Goal: Find specific page/section: Find specific page/section

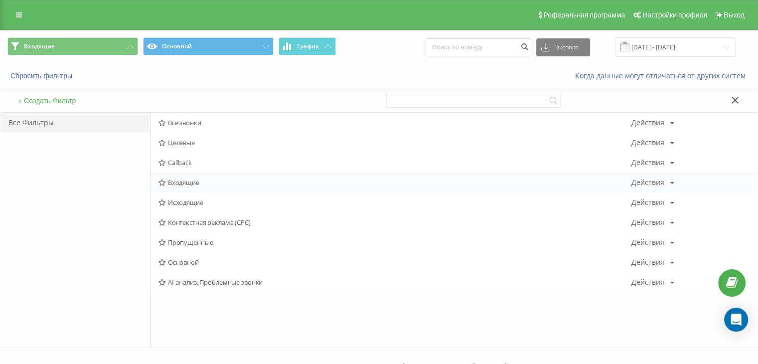
click at [235, 187] on div "Входящие Действия Редактировать Копировать Удалить По умолчанию Поделиться" at bounding box center [454, 183] width 607 height 20
click at [235, 184] on span "Входящие" at bounding box center [395, 182] width 473 height 7
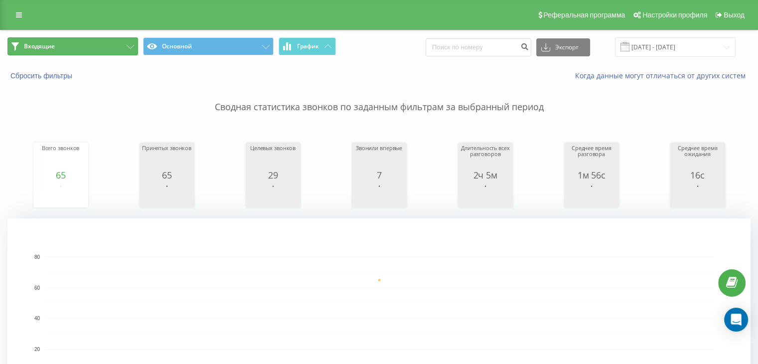
click at [118, 48] on button "Входящие" at bounding box center [72, 46] width 131 height 18
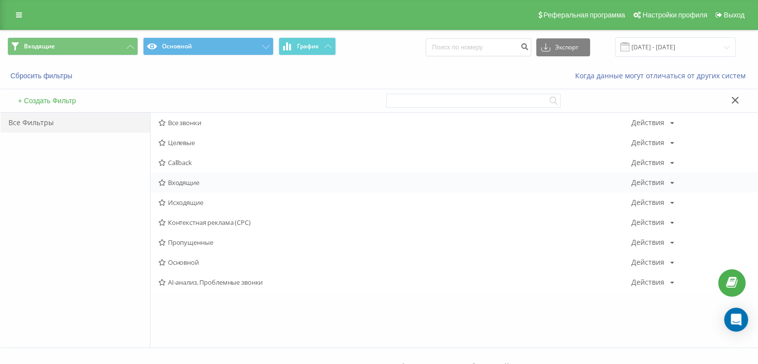
click at [178, 185] on span "Входящие" at bounding box center [395, 182] width 473 height 7
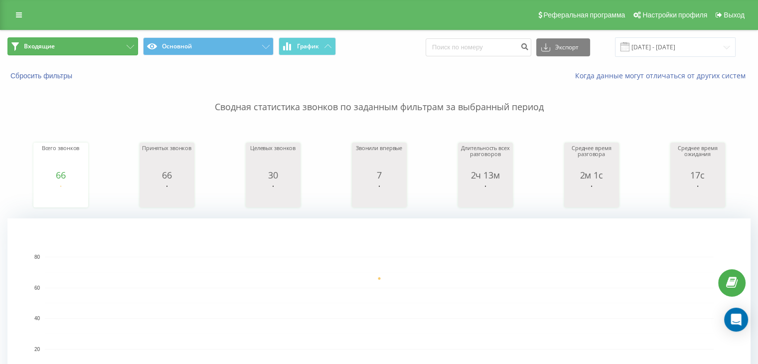
click at [111, 47] on button "Входящие" at bounding box center [72, 46] width 131 height 18
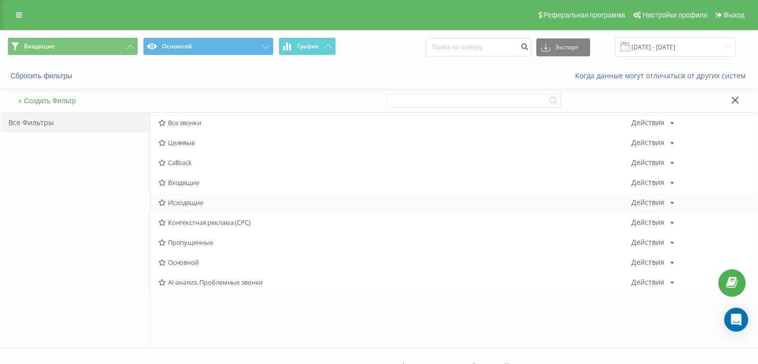
click at [229, 201] on span "Исходящие" at bounding box center [395, 202] width 473 height 7
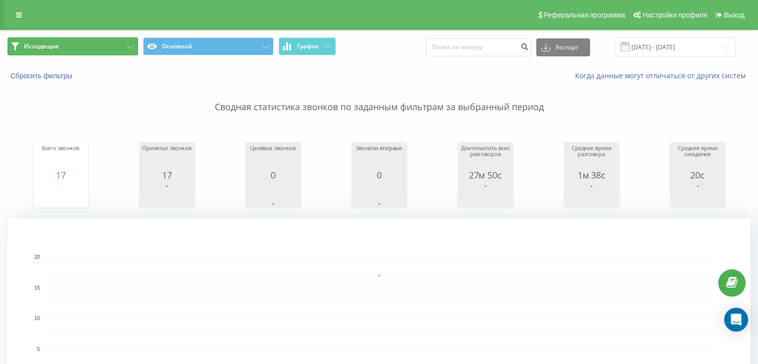
drag, startPoint x: 60, startPoint y: 46, endPoint x: 68, endPoint y: 92, distance: 46.6
click at [60, 46] on button "Исходящие" at bounding box center [72, 46] width 131 height 18
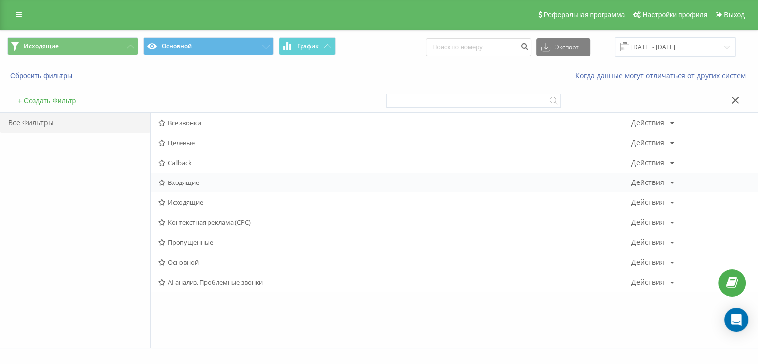
click at [180, 184] on span "Входящие" at bounding box center [395, 182] width 473 height 7
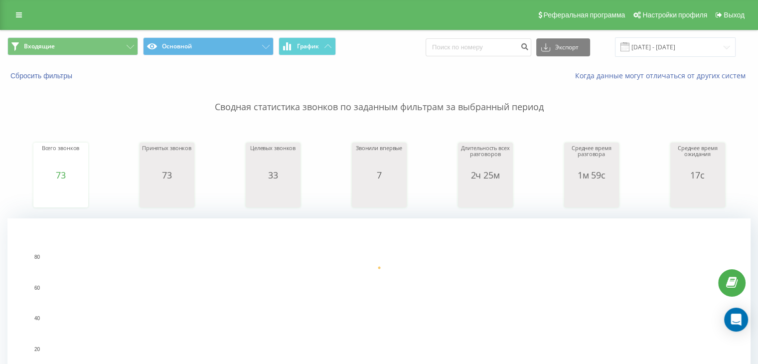
click at [111, 58] on div "Входящие Основной График Экспорт .csv .xls .xlsx [DATE] - [DATE]" at bounding box center [378, 46] width 757 height 33
click at [112, 45] on button "Входящие" at bounding box center [72, 46] width 131 height 18
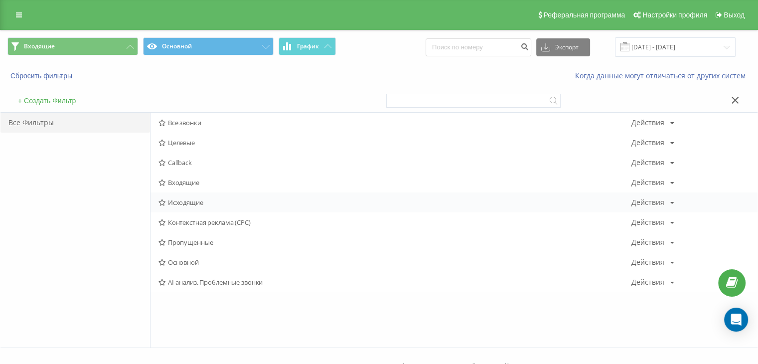
click at [203, 201] on span "Исходящие" at bounding box center [395, 202] width 473 height 7
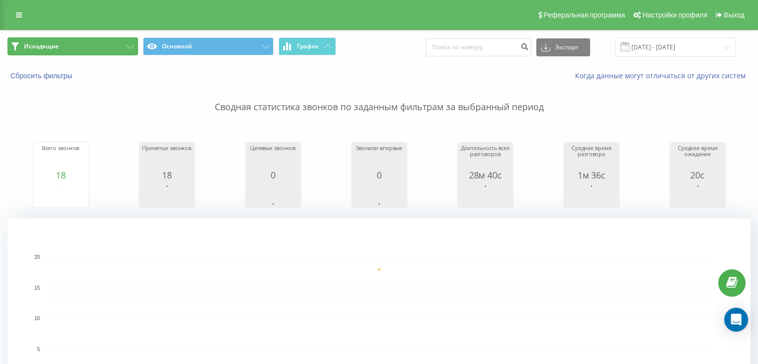
click at [128, 48] on icon at bounding box center [130, 47] width 7 height 4
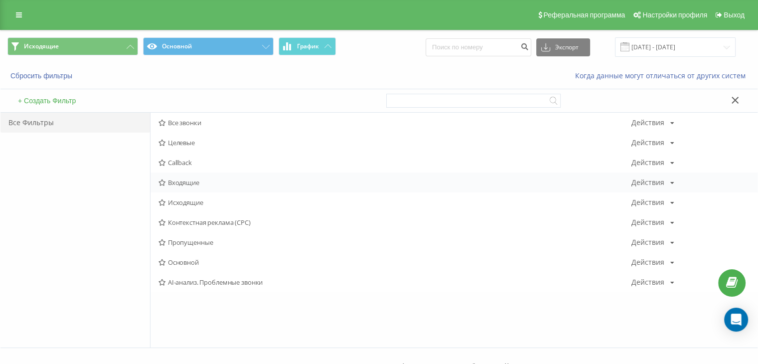
click at [202, 187] on div "Входящие Действия Редактировать Копировать Удалить По умолчанию Поделиться" at bounding box center [454, 183] width 607 height 20
click at [201, 184] on span "Входящие" at bounding box center [395, 182] width 473 height 7
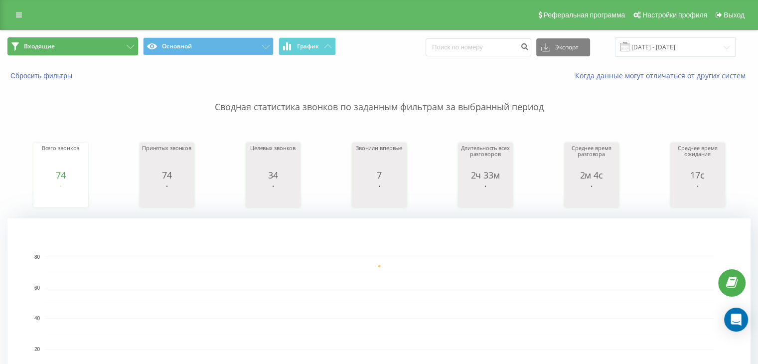
click at [112, 39] on button "Входящие" at bounding box center [72, 46] width 131 height 18
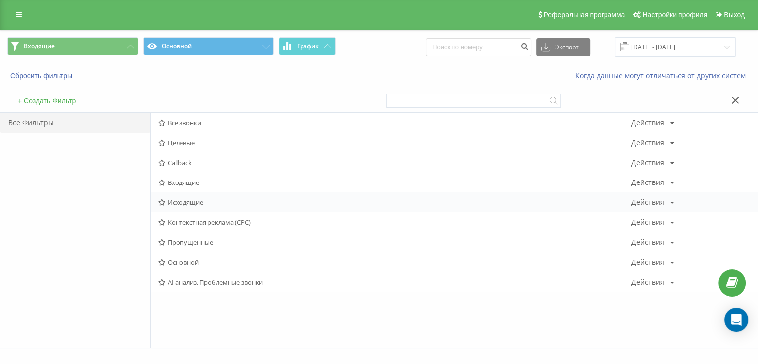
click at [187, 202] on span "Исходящие" at bounding box center [395, 202] width 473 height 7
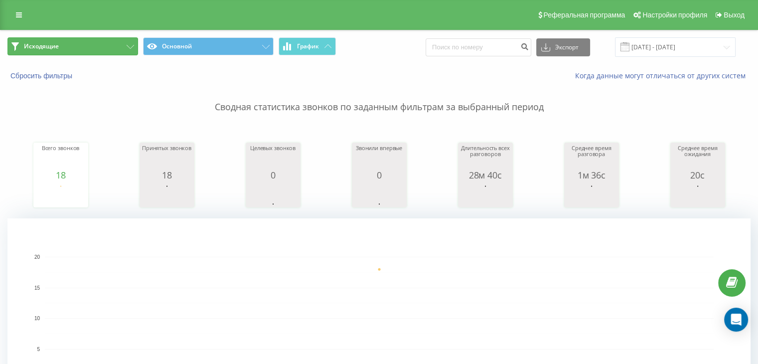
click at [108, 44] on button "Исходящие" at bounding box center [72, 46] width 131 height 18
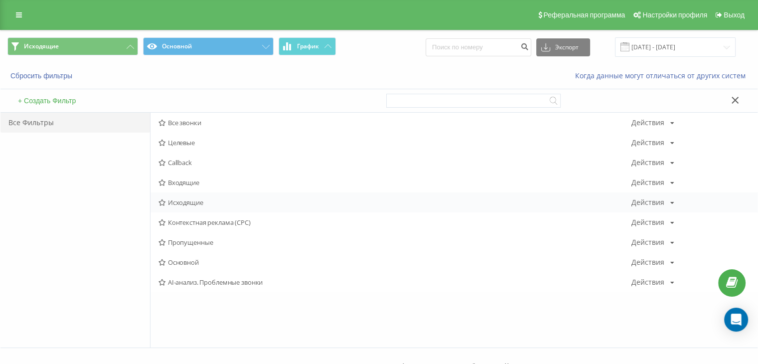
click at [191, 202] on span "Исходящие" at bounding box center [395, 202] width 473 height 7
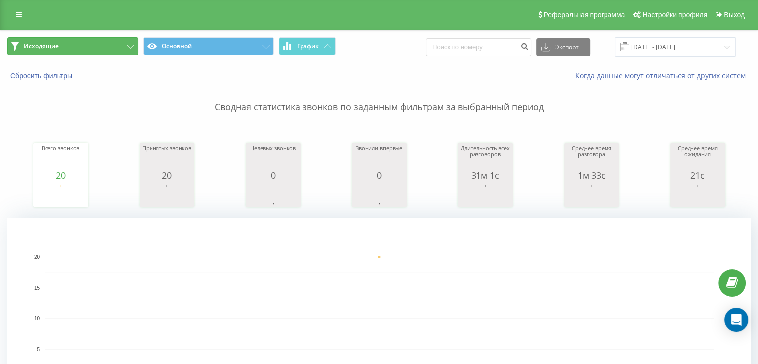
click at [98, 50] on button "Исходящие" at bounding box center [72, 46] width 131 height 18
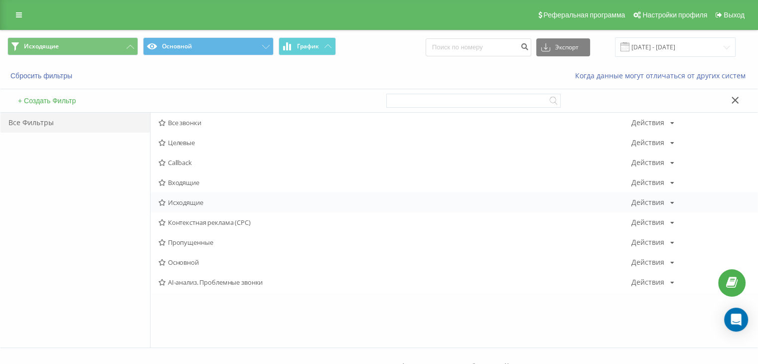
click at [186, 199] on span "Исходящие" at bounding box center [395, 202] width 473 height 7
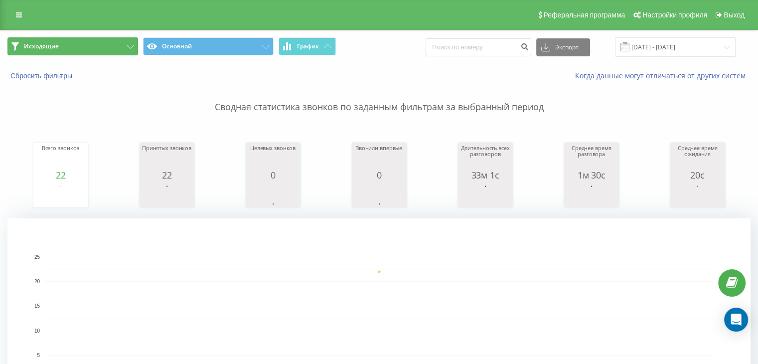
click at [105, 44] on button "Исходящие" at bounding box center [72, 46] width 131 height 18
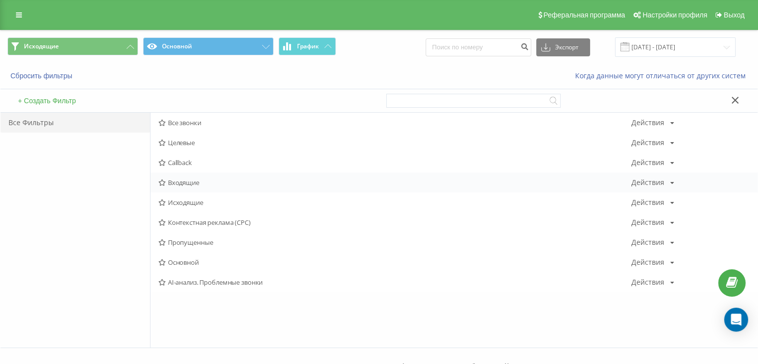
click at [172, 181] on span "Входящие" at bounding box center [395, 182] width 473 height 7
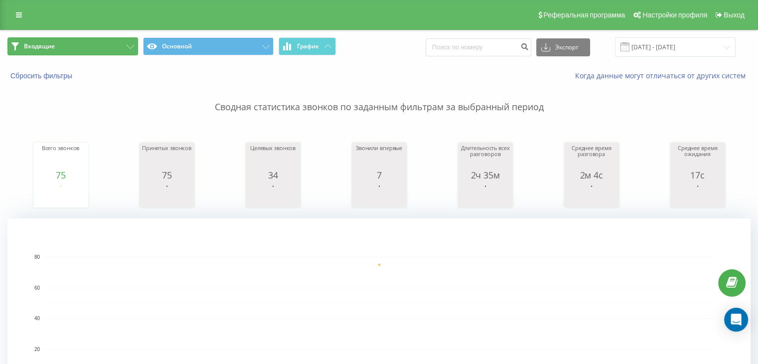
click at [115, 49] on button "Входящие" at bounding box center [72, 46] width 131 height 18
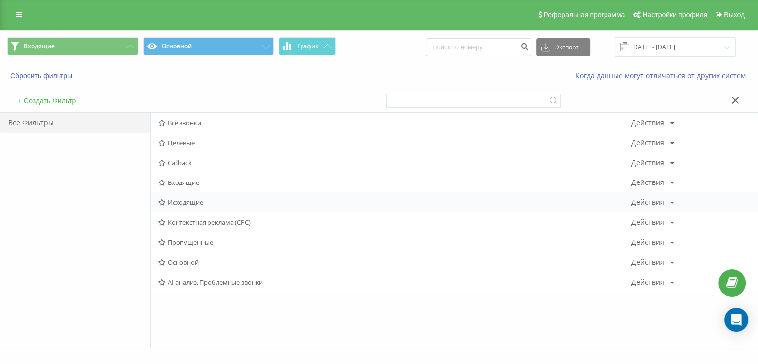
click at [192, 200] on span "Исходящие" at bounding box center [395, 202] width 473 height 7
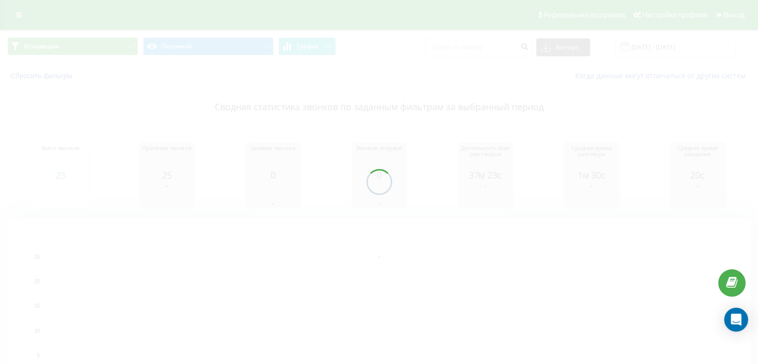
click at [102, 40] on div at bounding box center [379, 182] width 758 height 364
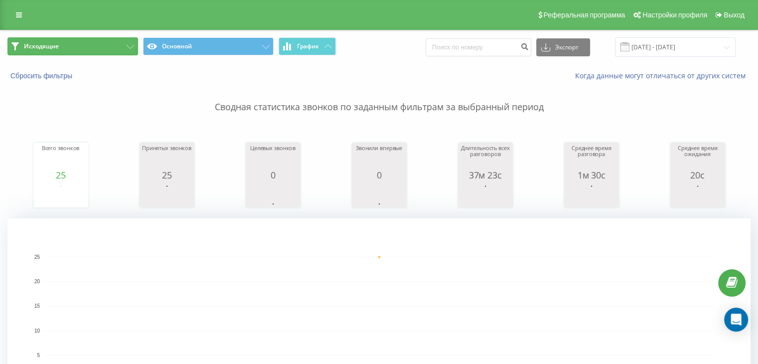
click at [100, 40] on button "Исходящие" at bounding box center [72, 46] width 131 height 18
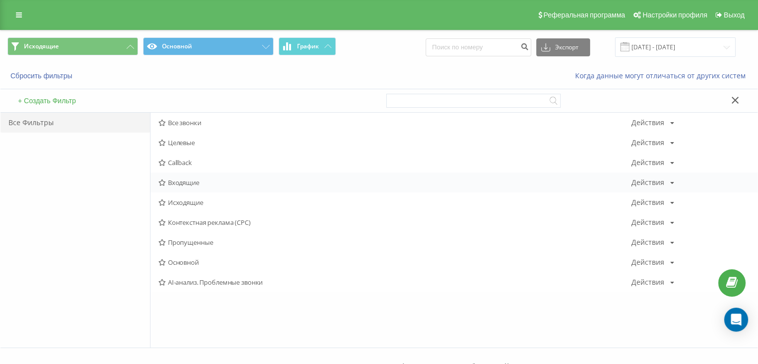
click at [195, 180] on span "Входящие" at bounding box center [395, 182] width 473 height 7
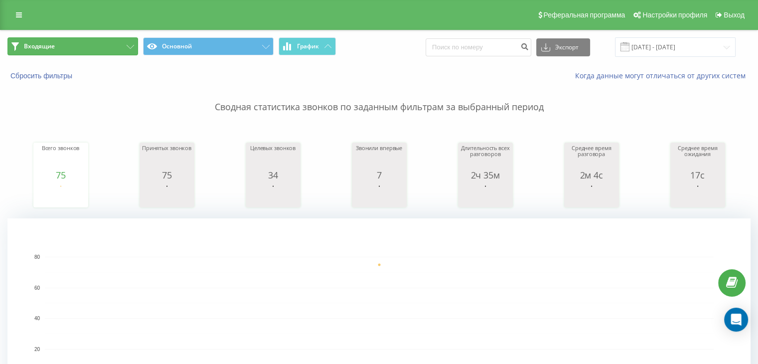
click at [53, 54] on button "Входящие" at bounding box center [72, 46] width 131 height 18
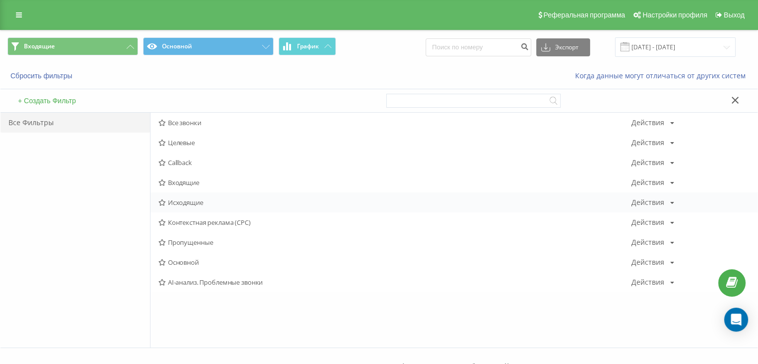
click at [182, 204] on span "Исходящие" at bounding box center [395, 202] width 473 height 7
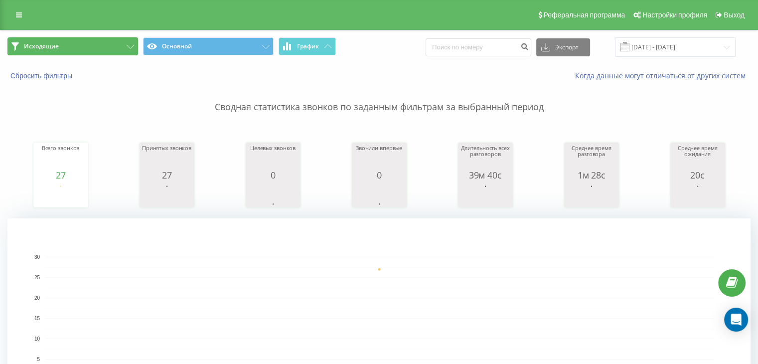
click at [102, 53] on button "Исходящие" at bounding box center [72, 46] width 131 height 18
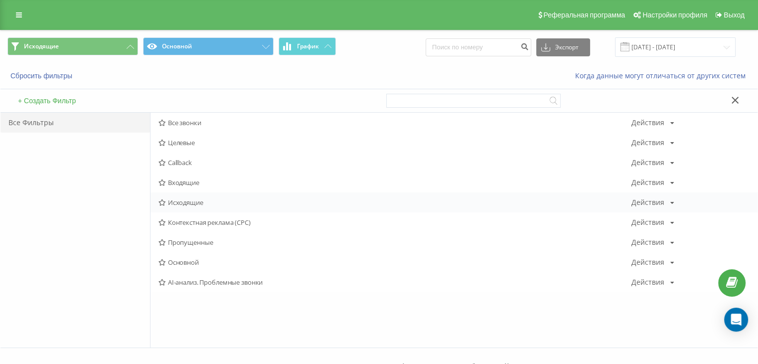
click at [183, 199] on span "Исходящие" at bounding box center [395, 202] width 473 height 7
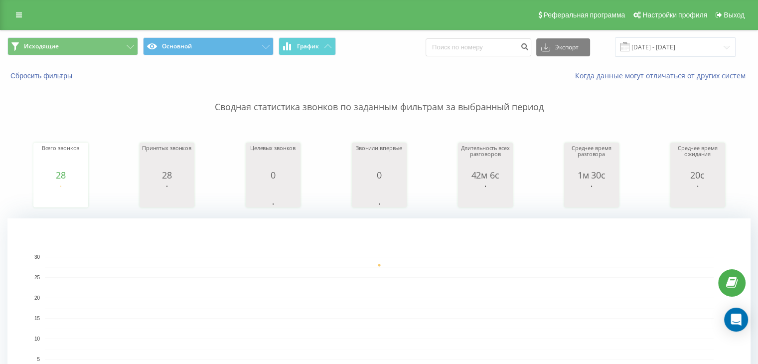
click at [75, 56] on span "Исходящие Основной График" at bounding box center [189, 46] width 365 height 19
click at [89, 50] on button "Исходящие" at bounding box center [72, 46] width 131 height 18
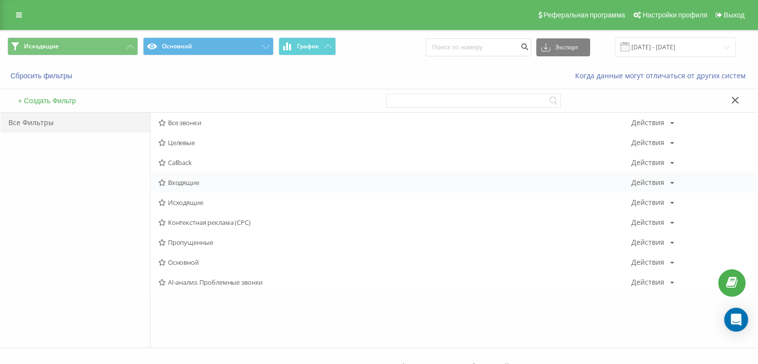
click at [173, 190] on div "Входящие Действия Редактировать Копировать Удалить По умолчанию Поделиться" at bounding box center [454, 183] width 607 height 20
click at [172, 179] on span "Входящие" at bounding box center [395, 182] width 473 height 7
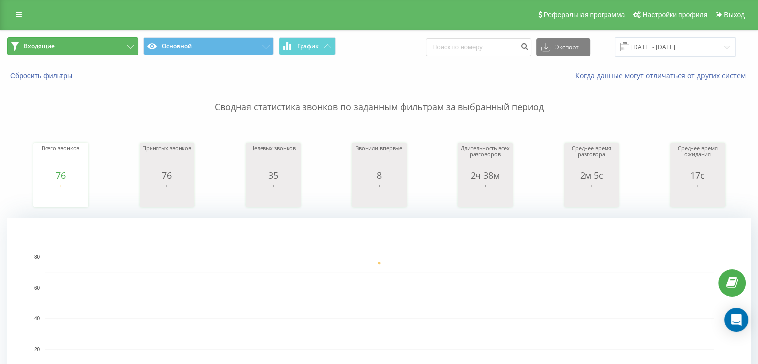
click at [124, 49] on button "Входящие" at bounding box center [72, 46] width 131 height 18
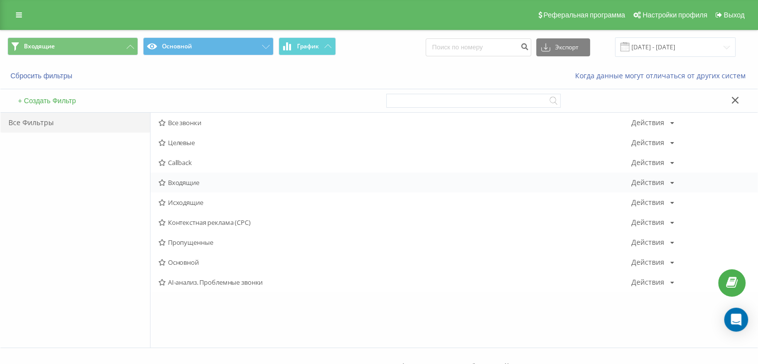
click at [182, 180] on span "Входящие" at bounding box center [395, 182] width 473 height 7
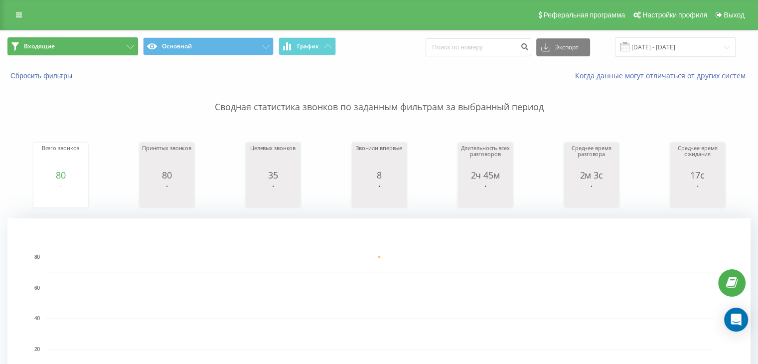
click at [125, 52] on button "Входящие" at bounding box center [72, 46] width 131 height 18
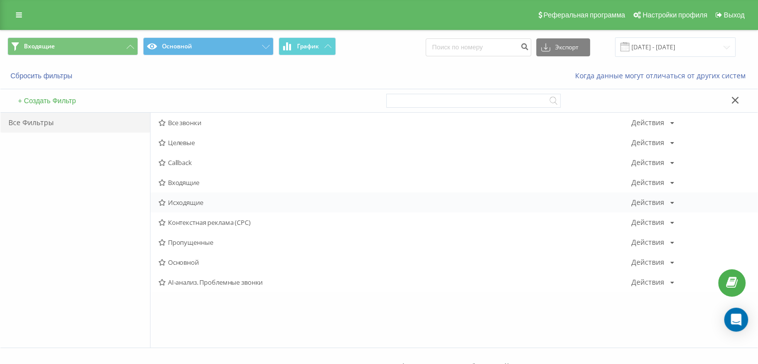
click at [178, 206] on div "Исходящие Действия Редактировать Копировать Удалить По умолчанию Поделиться" at bounding box center [454, 202] width 607 height 20
click at [176, 202] on span "Исходящие" at bounding box center [395, 202] width 473 height 7
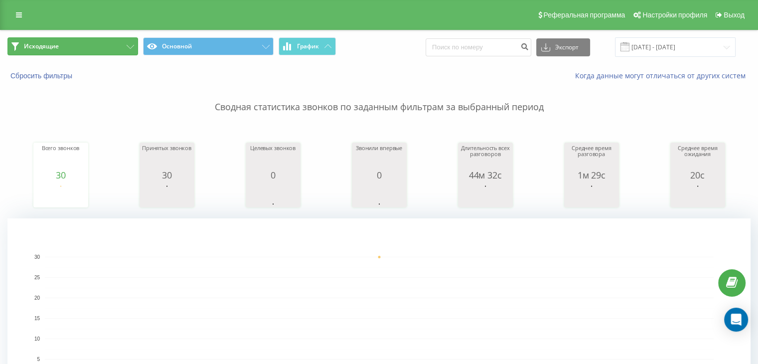
click at [114, 48] on button "Исходящие" at bounding box center [72, 46] width 131 height 18
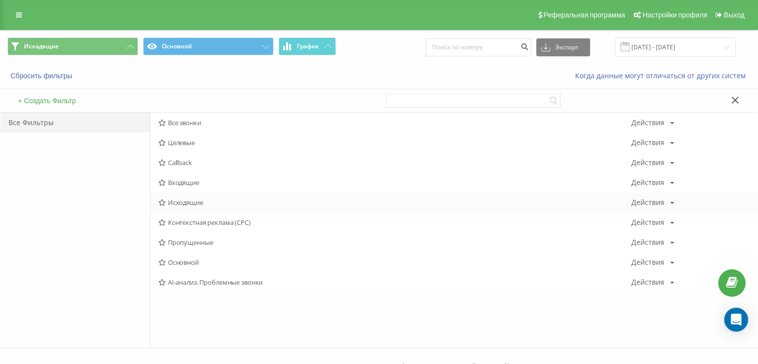
click at [180, 200] on span "Исходящие" at bounding box center [395, 202] width 473 height 7
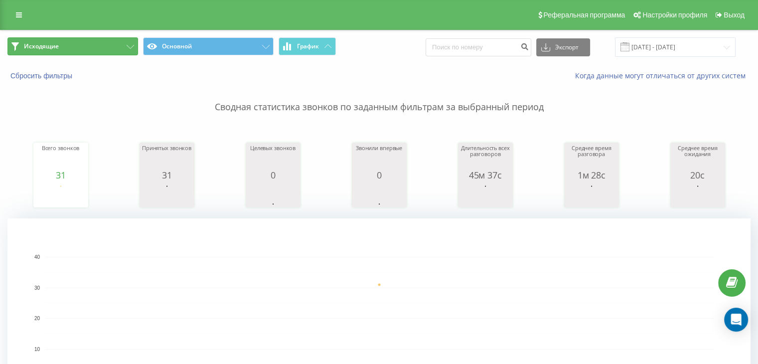
click at [133, 50] on button "Исходящие" at bounding box center [72, 46] width 131 height 18
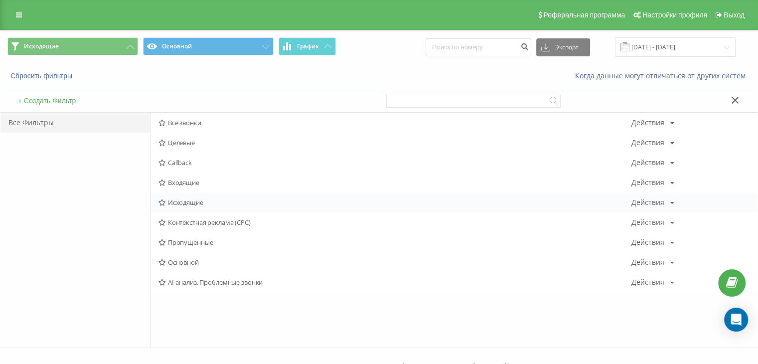
click at [189, 208] on div "Исходящие Действия Редактировать Копировать Удалить По умолчанию Поделиться" at bounding box center [454, 202] width 607 height 20
click at [188, 200] on span "Исходящие" at bounding box center [395, 202] width 473 height 7
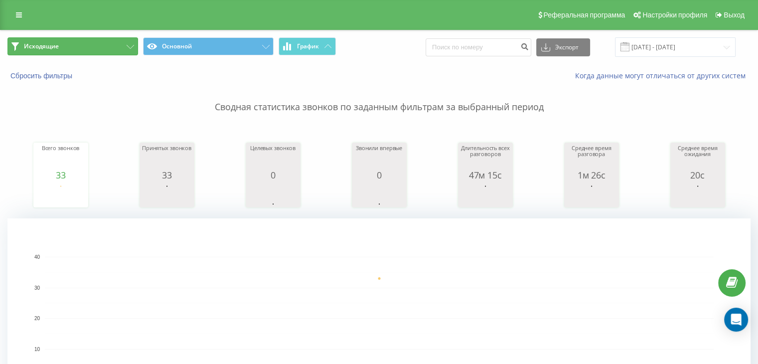
click at [115, 47] on button "Исходящие" at bounding box center [72, 46] width 131 height 18
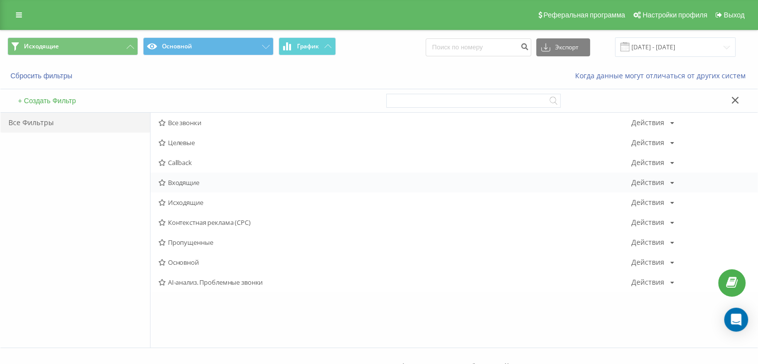
click at [176, 179] on span "Входящие" at bounding box center [395, 182] width 473 height 7
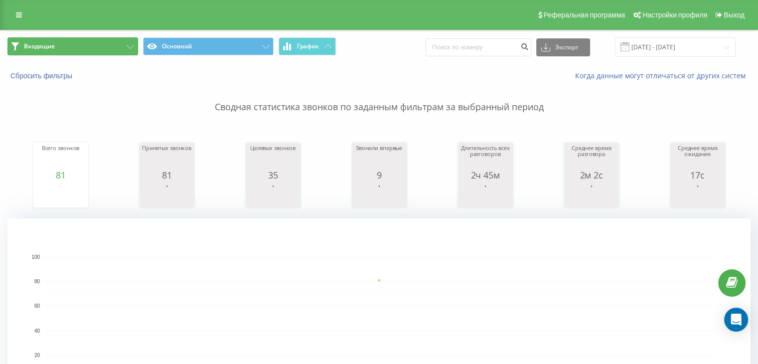
click at [76, 47] on button "Входящие" at bounding box center [72, 46] width 131 height 18
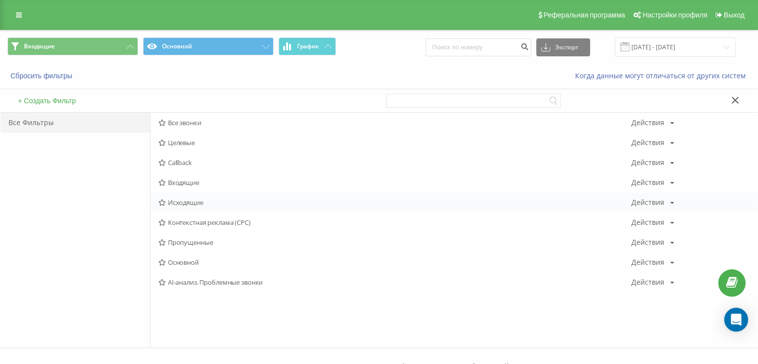
click at [179, 199] on span "Исходящие" at bounding box center [395, 202] width 473 height 7
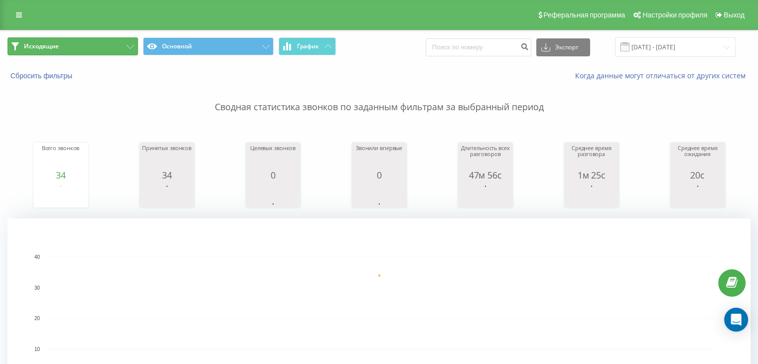
click at [114, 47] on button "Исходящие" at bounding box center [72, 46] width 131 height 18
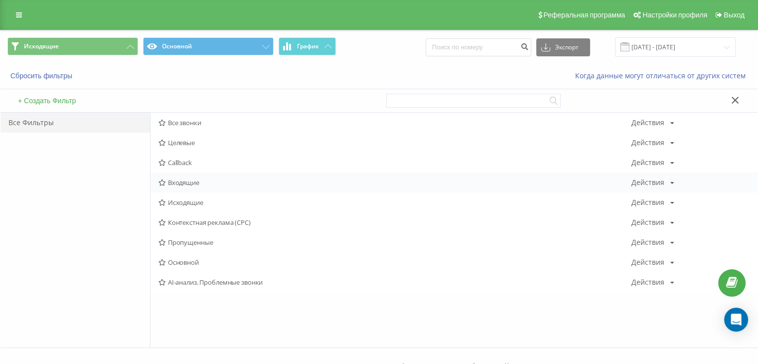
click at [195, 179] on span "Входящие" at bounding box center [395, 182] width 473 height 7
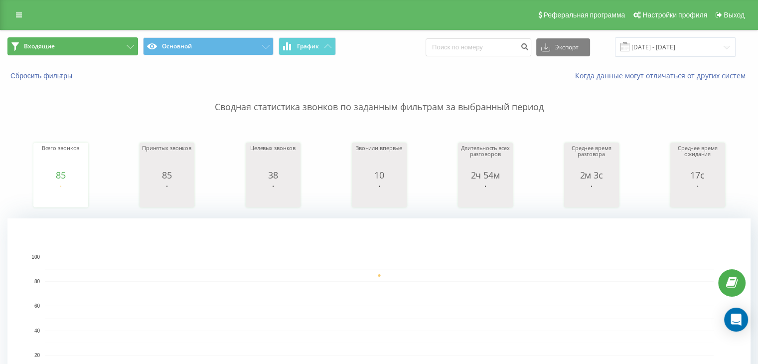
click at [106, 46] on button "Входящие" at bounding box center [72, 46] width 131 height 18
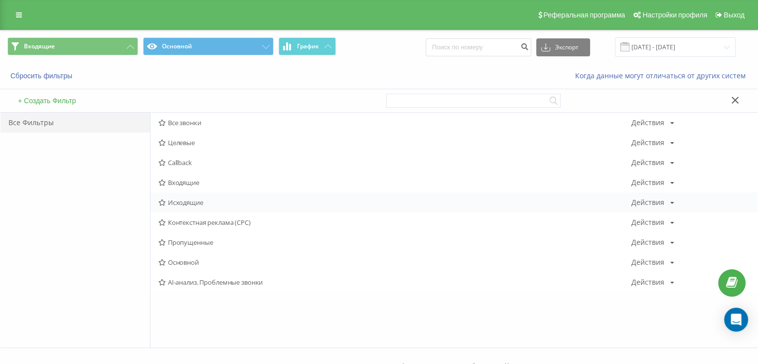
click at [169, 202] on span "Исходящие" at bounding box center [395, 202] width 473 height 7
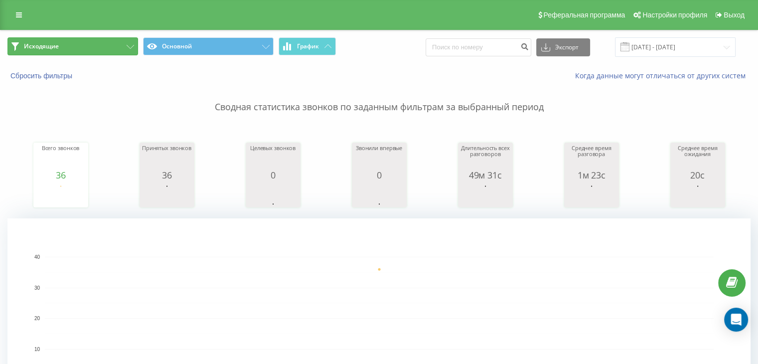
click at [76, 52] on button "Исходящие" at bounding box center [72, 46] width 131 height 18
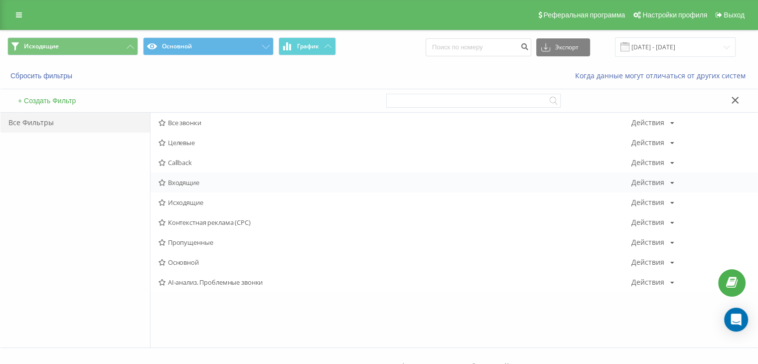
click at [176, 186] on span "Входящие" at bounding box center [395, 182] width 473 height 7
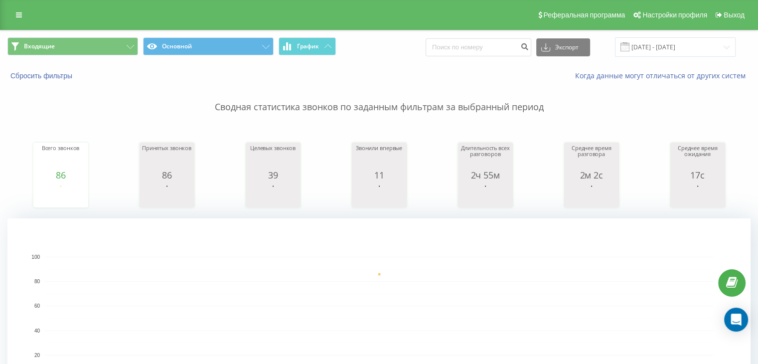
click at [102, 55] on span "Входящие Основной График" at bounding box center [189, 46] width 365 height 19
click at [124, 47] on button "Входящие" at bounding box center [72, 46] width 131 height 18
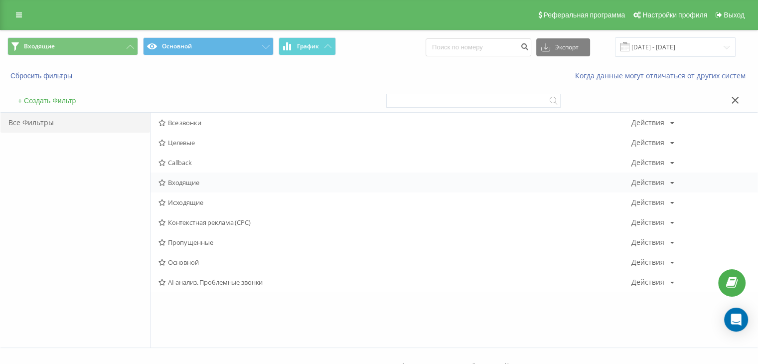
click at [196, 184] on span "Входящие" at bounding box center [395, 182] width 473 height 7
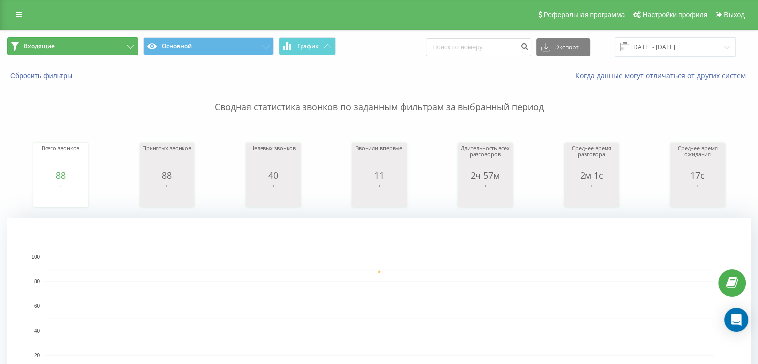
click at [108, 53] on button "Входящие" at bounding box center [72, 46] width 131 height 18
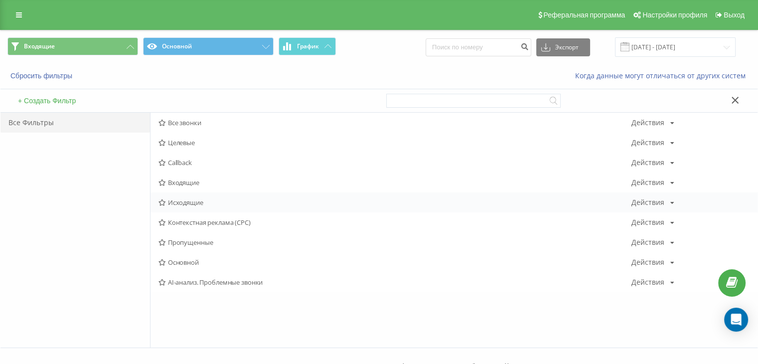
click at [189, 200] on span "Исходящие" at bounding box center [395, 202] width 473 height 7
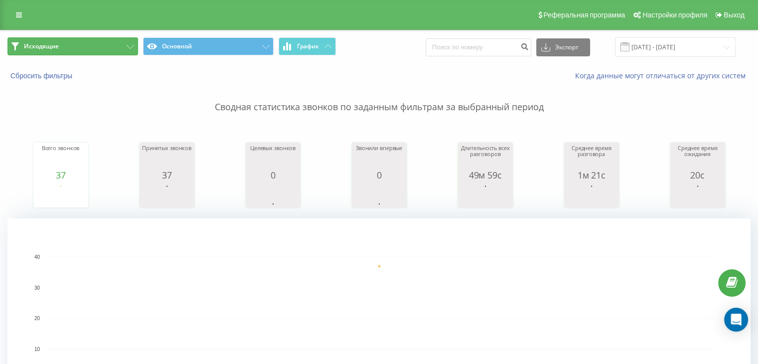
click at [73, 38] on button "Исходящие" at bounding box center [72, 46] width 131 height 18
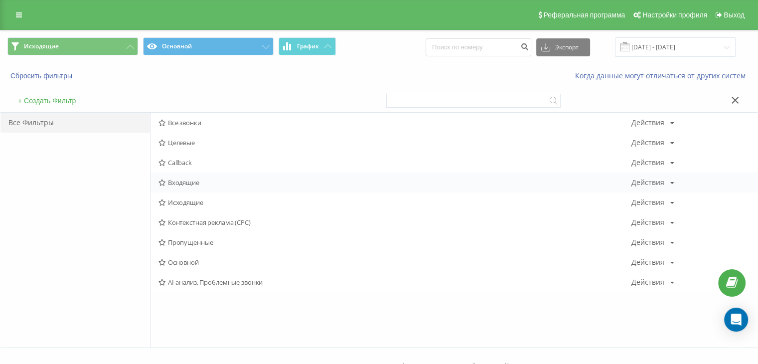
click at [162, 187] on div "Входящие Действия Редактировать Копировать Удалить По умолчанию Поделиться" at bounding box center [454, 183] width 607 height 20
click at [164, 184] on icon at bounding box center [162, 183] width 7 height 6
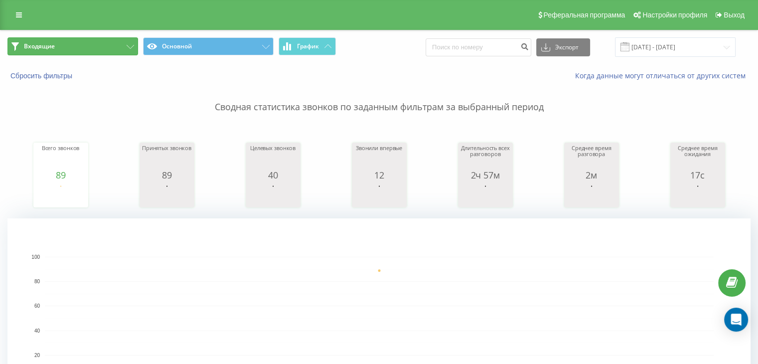
click at [112, 39] on button "Входящие" at bounding box center [72, 46] width 131 height 18
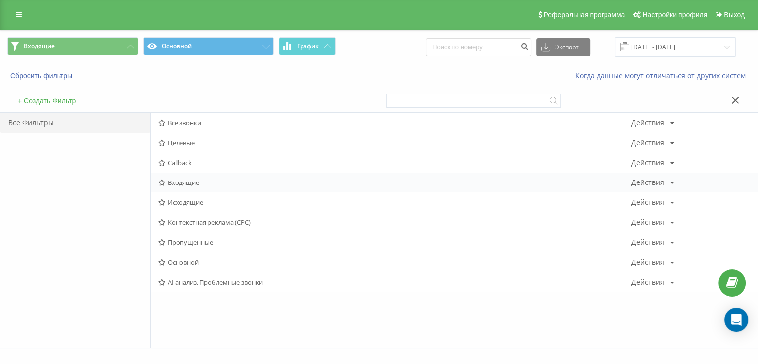
click at [202, 185] on span "Входящие" at bounding box center [395, 182] width 473 height 7
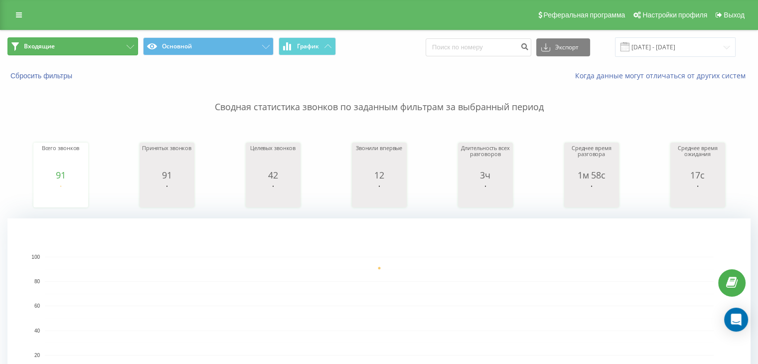
click at [112, 46] on button "Входящие" at bounding box center [72, 46] width 131 height 18
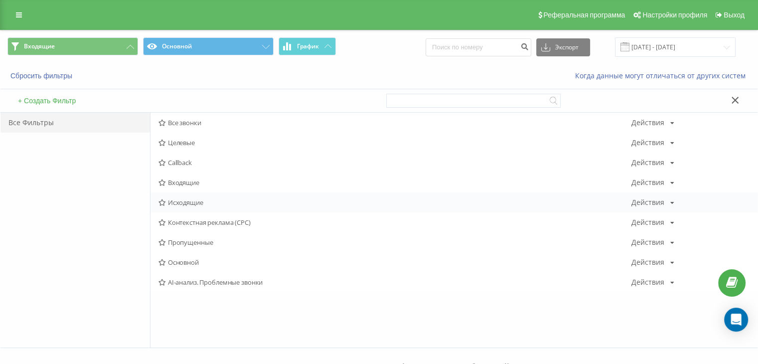
click at [196, 195] on div "Исходящие Действия Редактировать Копировать Удалить По умолчанию Поделиться" at bounding box center [454, 202] width 607 height 20
click at [190, 203] on span "Исходящие" at bounding box center [395, 202] width 473 height 7
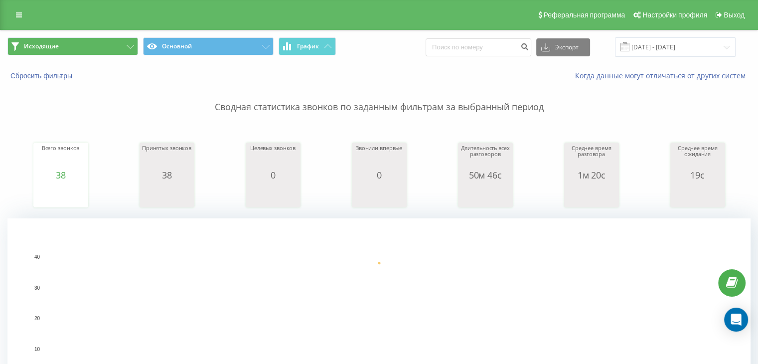
drag, startPoint x: 139, startPoint y: 52, endPoint x: 125, endPoint y: 48, distance: 13.9
click at [137, 51] on span "Исходящие Основной График" at bounding box center [189, 46] width 365 height 19
click at [123, 47] on button "Исходящие" at bounding box center [72, 46] width 131 height 18
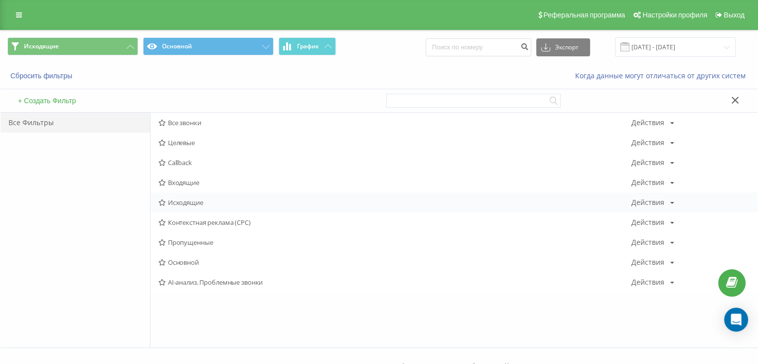
click at [179, 201] on span "Исходящие" at bounding box center [395, 202] width 473 height 7
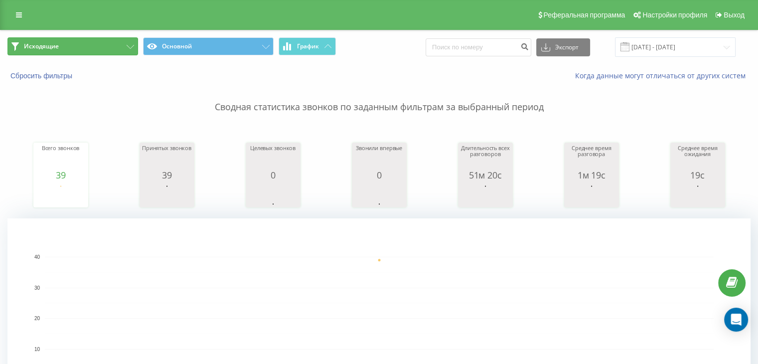
click at [118, 43] on button "Исходящие" at bounding box center [72, 46] width 131 height 18
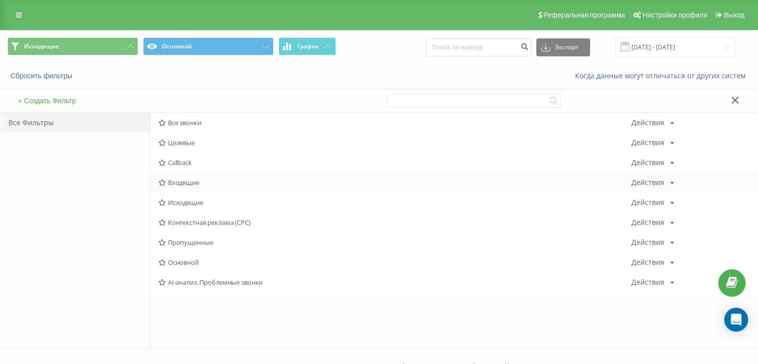
drag, startPoint x: 180, startPoint y: 172, endPoint x: 183, endPoint y: 177, distance: 5.1
click at [181, 173] on div "Входящие Действия Редактировать Копировать Удалить По умолчанию Поделиться" at bounding box center [454, 183] width 607 height 20
click at [183, 177] on div "Входящие Действия Редактировать Копировать Удалить По умолчанию Поделиться" at bounding box center [454, 183] width 607 height 20
click at [209, 182] on span "Входящие" at bounding box center [395, 182] width 473 height 7
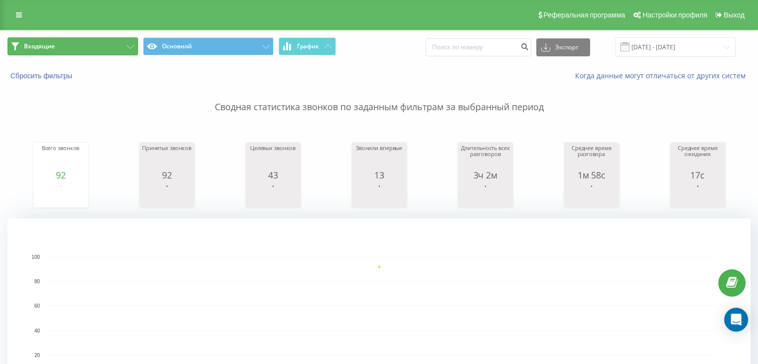
click at [124, 48] on button "Входящие" at bounding box center [72, 46] width 131 height 18
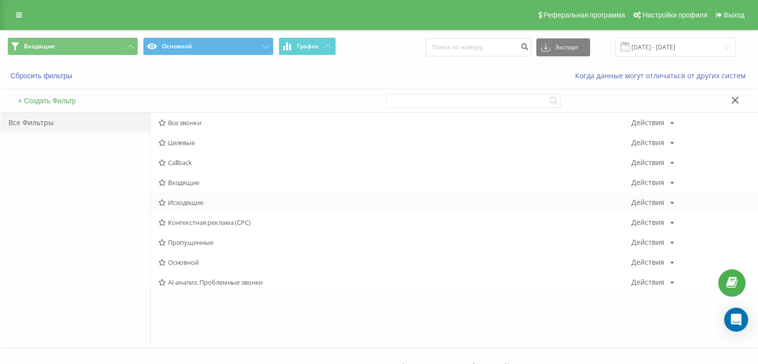
click at [191, 203] on span "Исходящие" at bounding box center [395, 202] width 473 height 7
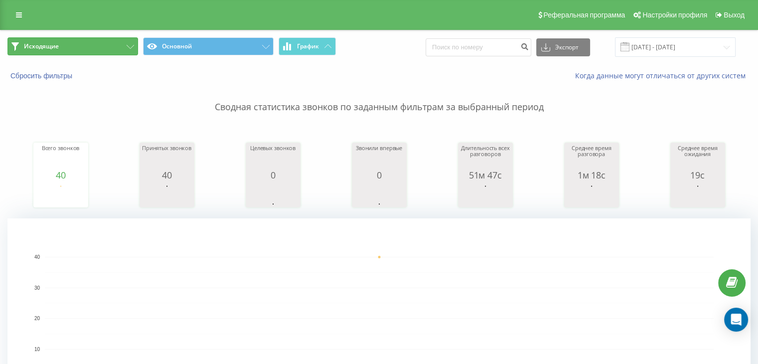
click at [101, 44] on button "Исходящие" at bounding box center [72, 46] width 131 height 18
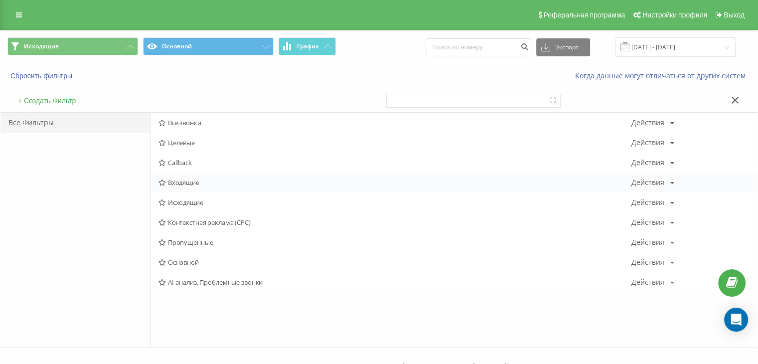
click at [192, 182] on span "Входящие" at bounding box center [395, 182] width 473 height 7
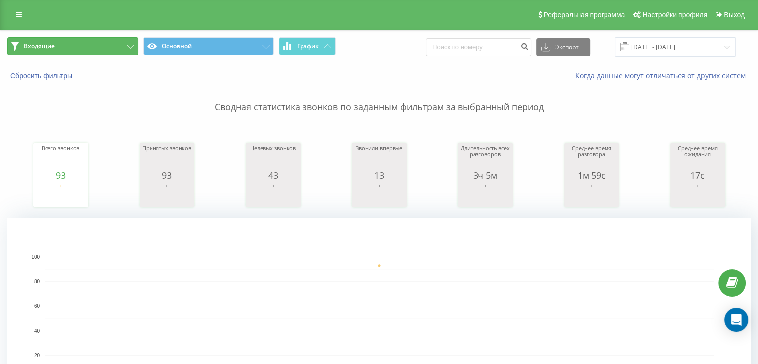
click at [85, 44] on button "Входящие" at bounding box center [72, 46] width 131 height 18
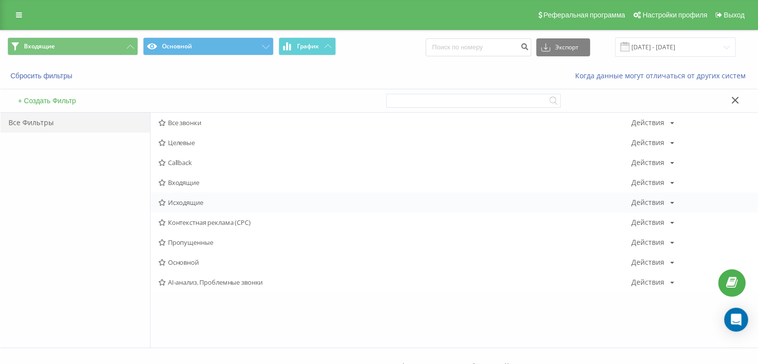
click at [167, 202] on span "Исходящие" at bounding box center [395, 202] width 473 height 7
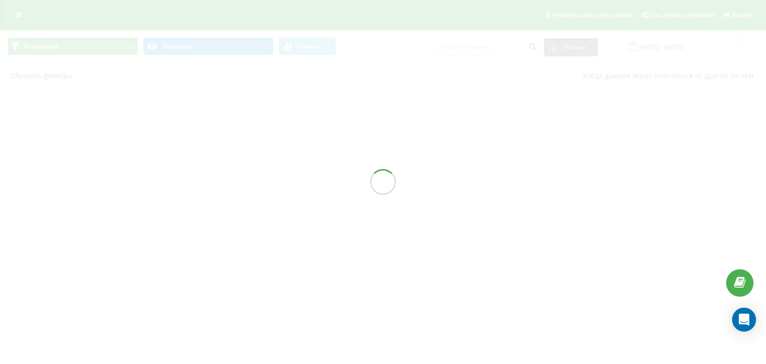
click at [166, 201] on div at bounding box center [383, 182] width 766 height 364
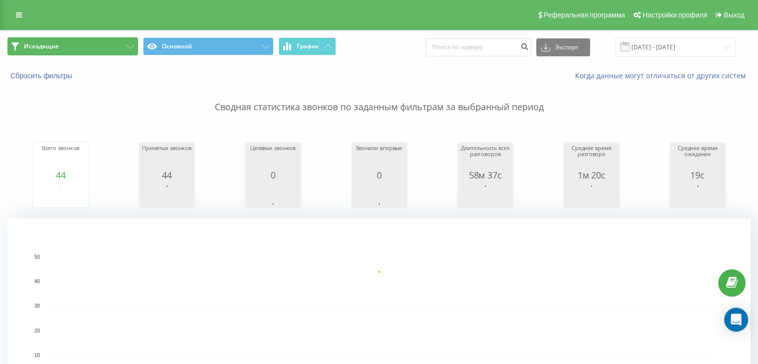
click at [111, 45] on button "Исходящие" at bounding box center [72, 46] width 131 height 18
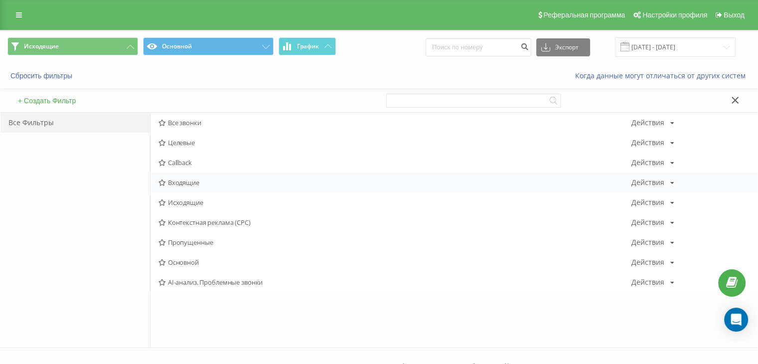
click at [199, 180] on span "Входящие" at bounding box center [395, 182] width 473 height 7
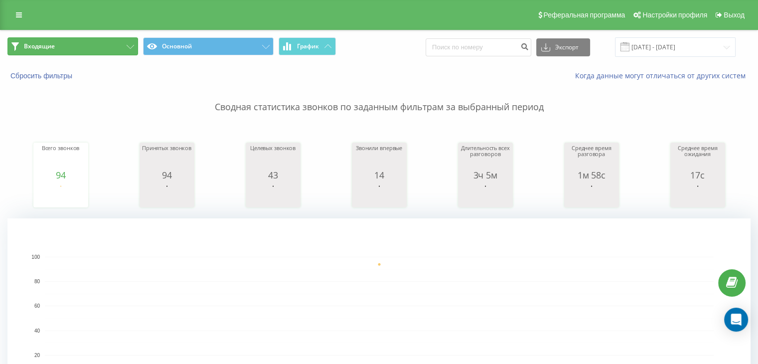
drag, startPoint x: 58, startPoint y: 39, endPoint x: 84, endPoint y: 77, distance: 45.9
click at [58, 39] on button "Входящие" at bounding box center [72, 46] width 131 height 18
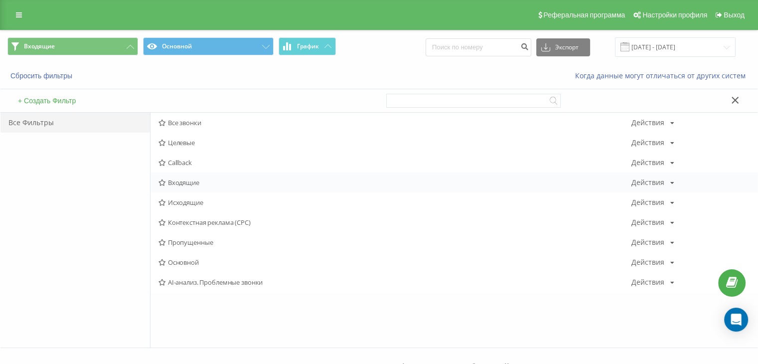
click at [183, 186] on div "Входящие Действия Редактировать Копировать Удалить По умолчанию Поделиться" at bounding box center [454, 183] width 607 height 20
click at [183, 184] on span "Входящие" at bounding box center [395, 182] width 473 height 7
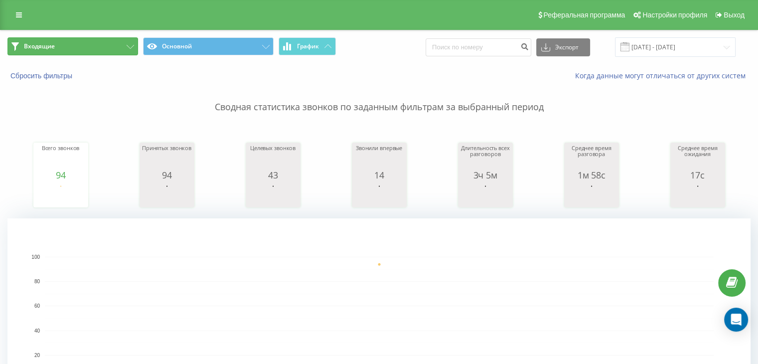
click at [105, 53] on button "Входящие" at bounding box center [72, 46] width 131 height 18
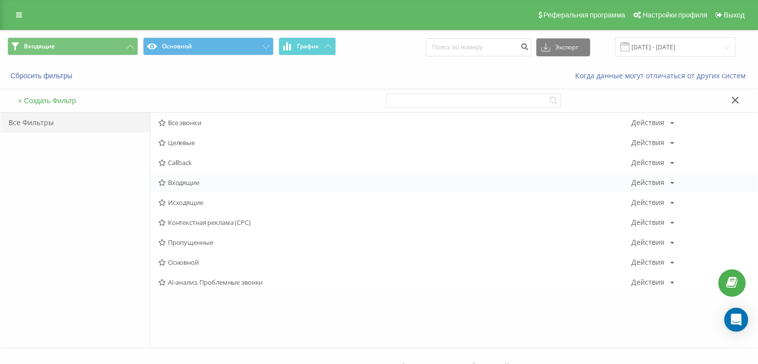
click at [193, 186] on div "Входящие Действия Редактировать Копировать Удалить По умолчанию Поделиться" at bounding box center [454, 183] width 607 height 20
click at [193, 184] on span "Входящие" at bounding box center [395, 182] width 473 height 7
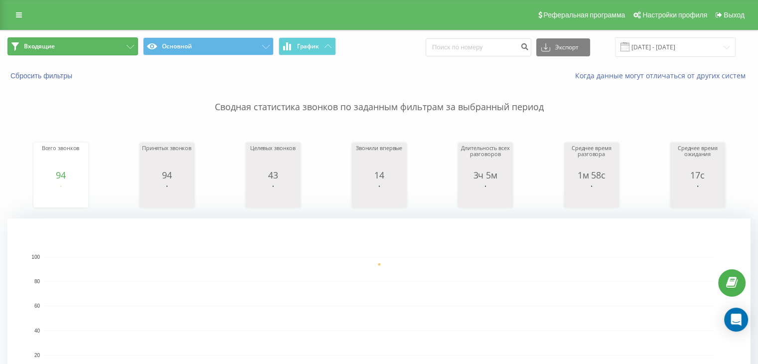
click at [97, 52] on button "Входящие" at bounding box center [72, 46] width 131 height 18
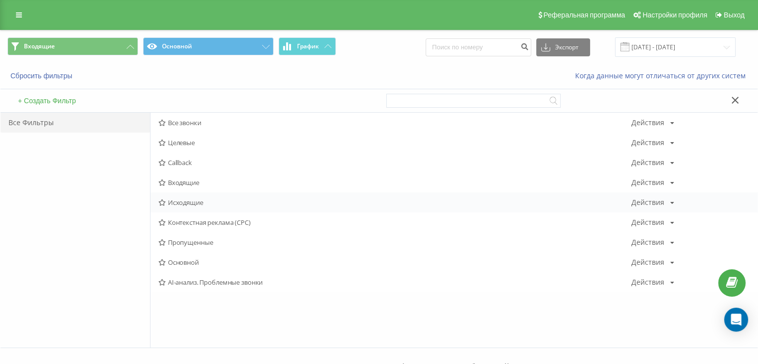
click at [179, 204] on span "Исходящие" at bounding box center [395, 202] width 473 height 7
